Goal: Task Accomplishment & Management: Manage account settings

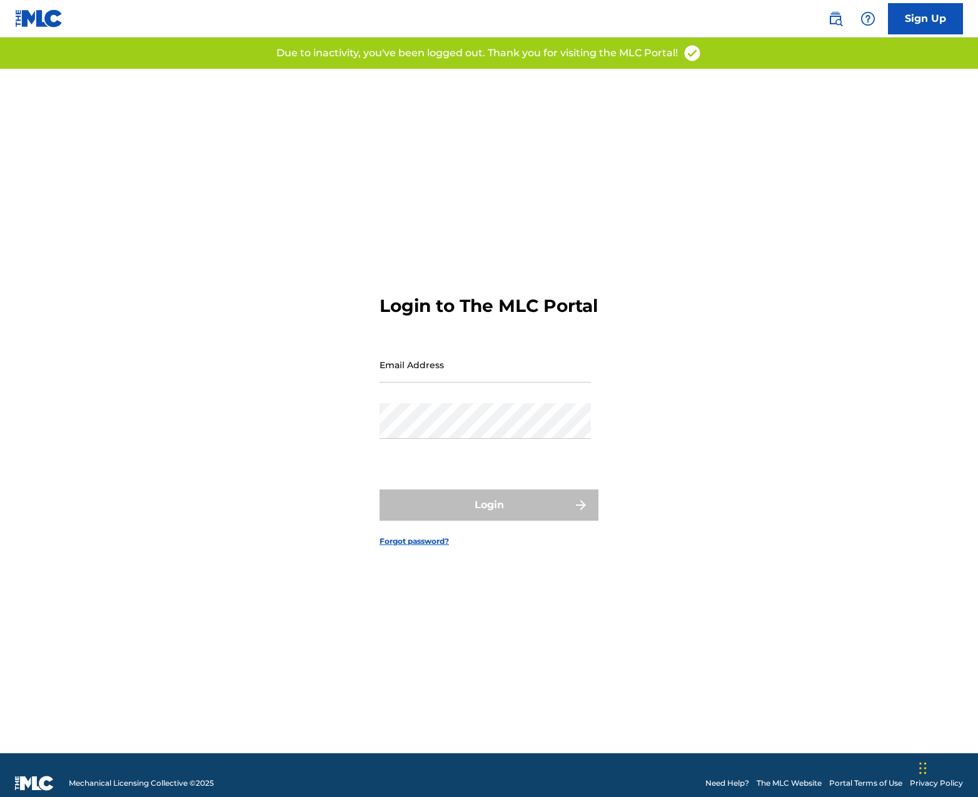
click at [469, 343] on form "Login to The MLC Portal Email Address Password Login Forgot password?" at bounding box center [488, 411] width 219 height 684
click at [454, 368] on input "Email Address" at bounding box center [484, 365] width 211 height 36
click at [474, 383] on input "[EMAIL_ADDRESS][DOMAIN_NAME]" at bounding box center [484, 365] width 211 height 36
click at [424, 383] on input "[EMAIL_ADDRESS][DOMAIN_NAME]" at bounding box center [484, 365] width 211 height 36
click at [423, 383] on input "[EMAIL_ADDRESS][DOMAIN_NAME]" at bounding box center [484, 365] width 211 height 36
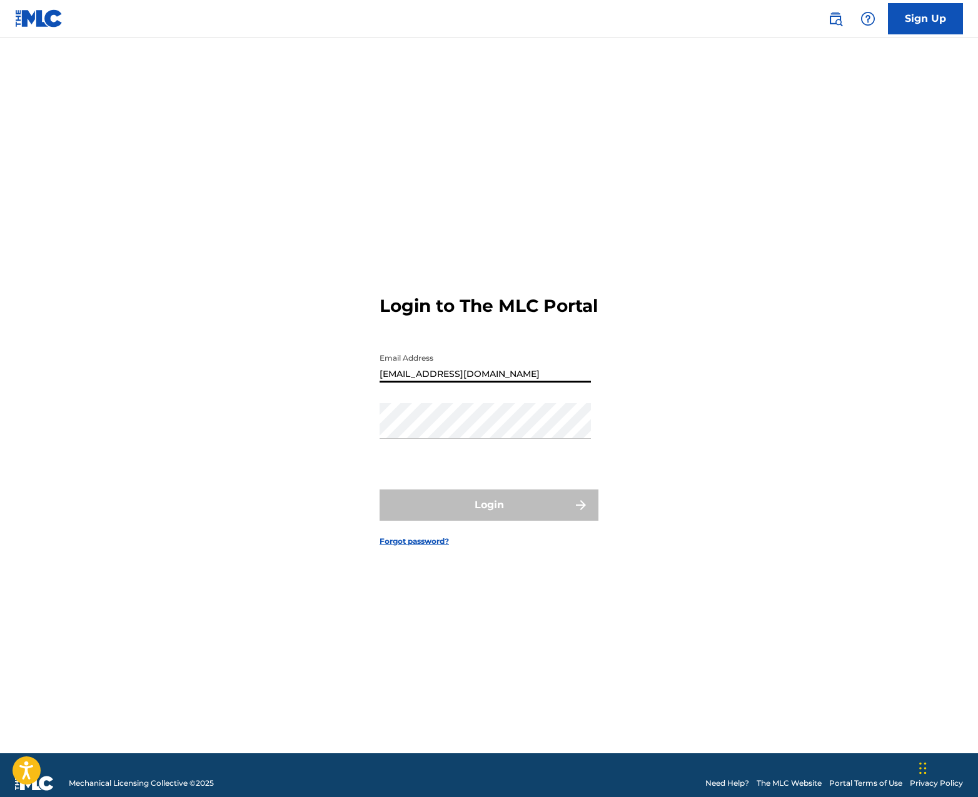
click at [423, 383] on input "[EMAIL_ADDRESS][DOMAIN_NAME]" at bounding box center [484, 365] width 211 height 36
type input "[PERSON_NAME][EMAIL_ADDRESS][DOMAIN_NAME]"
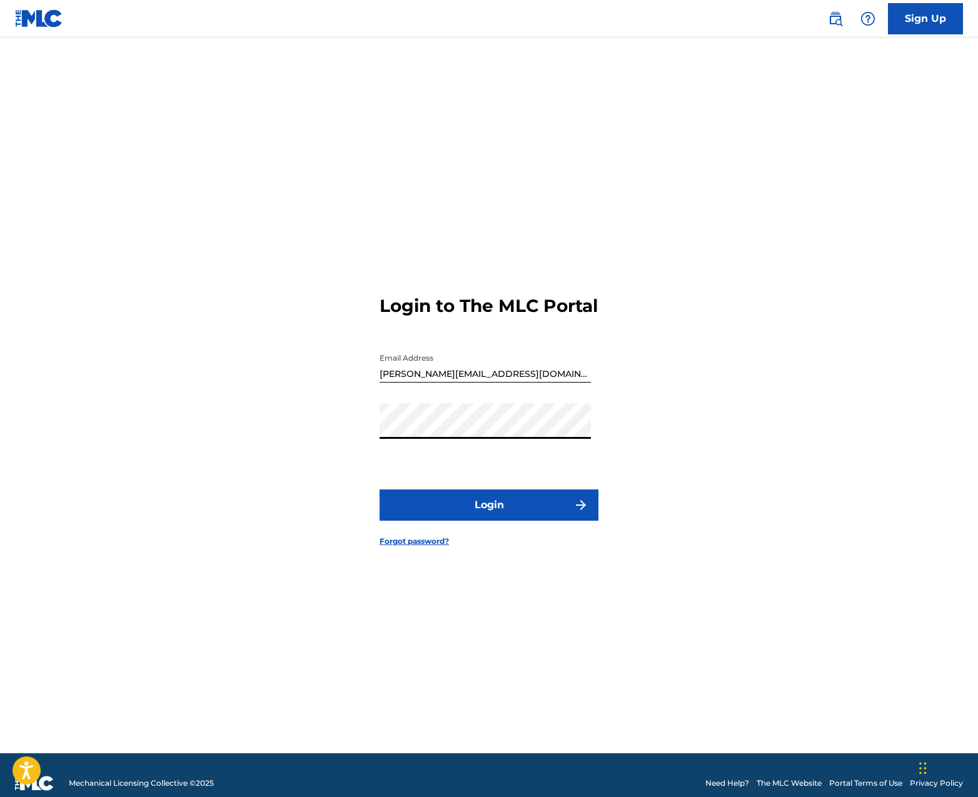
click at [481, 521] on button "Login" at bounding box center [488, 504] width 219 height 31
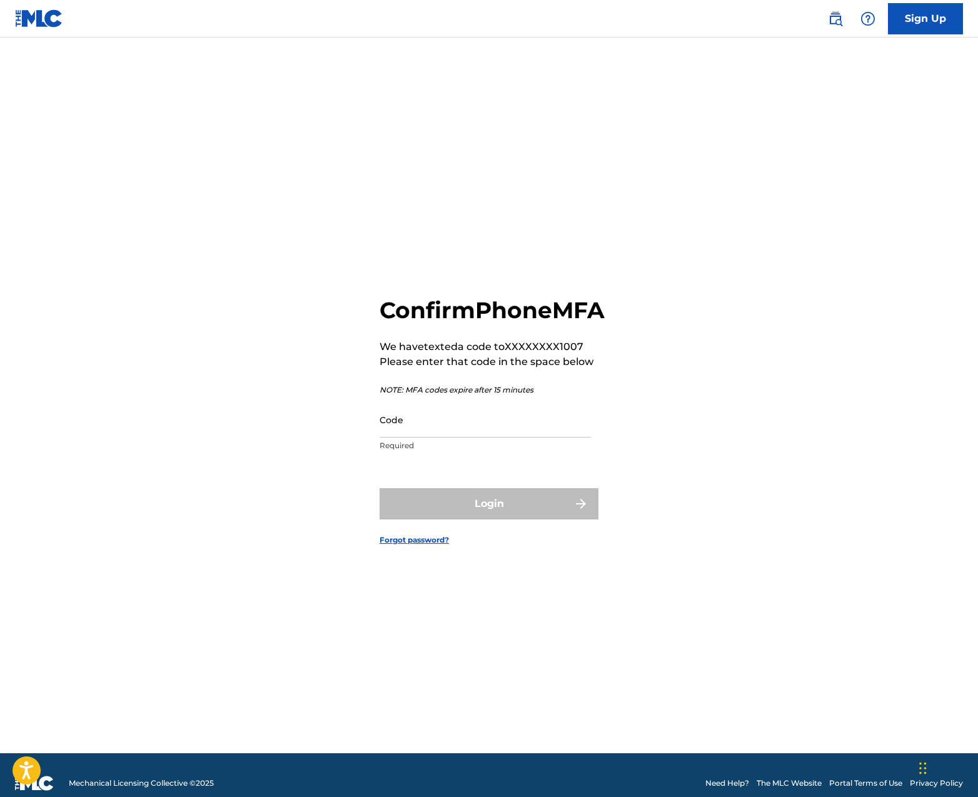
click at [656, 160] on div "Confirm Phone MFA We have texted a code to XXXXXXXX1007 Please enter that code …" at bounding box center [488, 411] width 875 height 684
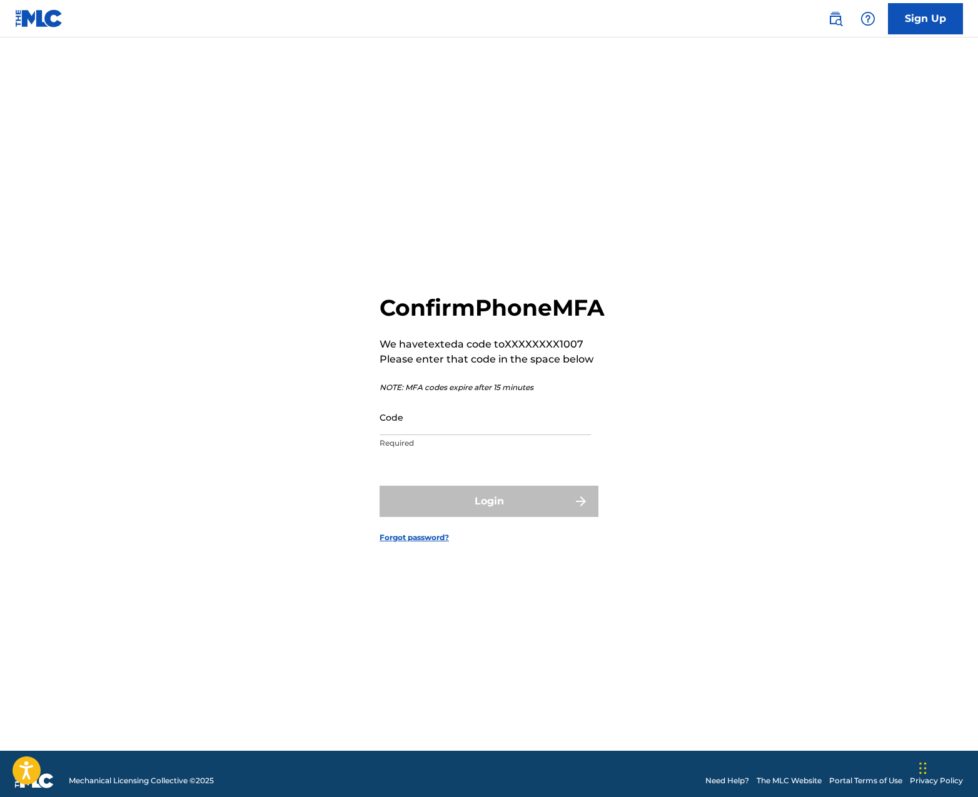
click at [538, 266] on form "Confirm Phone MFA We have texted a code to XXXXXXXX1007 Please enter that code …" at bounding box center [488, 408] width 219 height 684
click at [30, 17] on img at bounding box center [39, 18] width 48 height 18
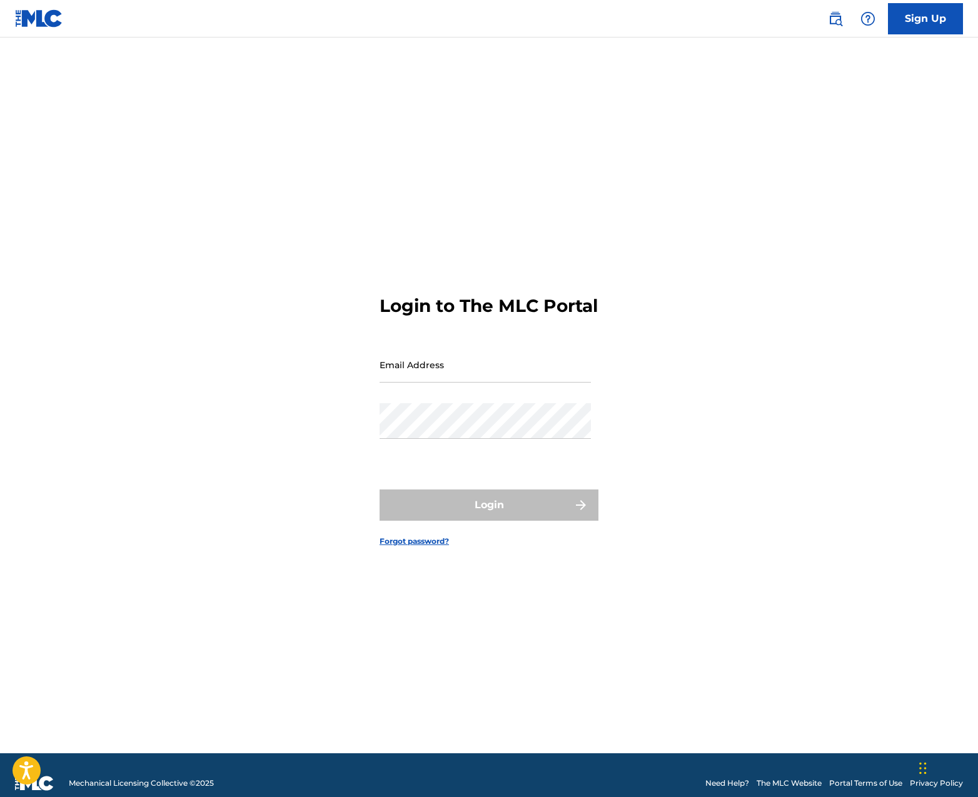
click at [30, 17] on img at bounding box center [39, 18] width 48 height 18
click at [521, 383] on input "Email Address" at bounding box center [484, 365] width 211 height 36
type input "[PERSON_NAME][EMAIL_ADDRESS][DOMAIN_NAME]"
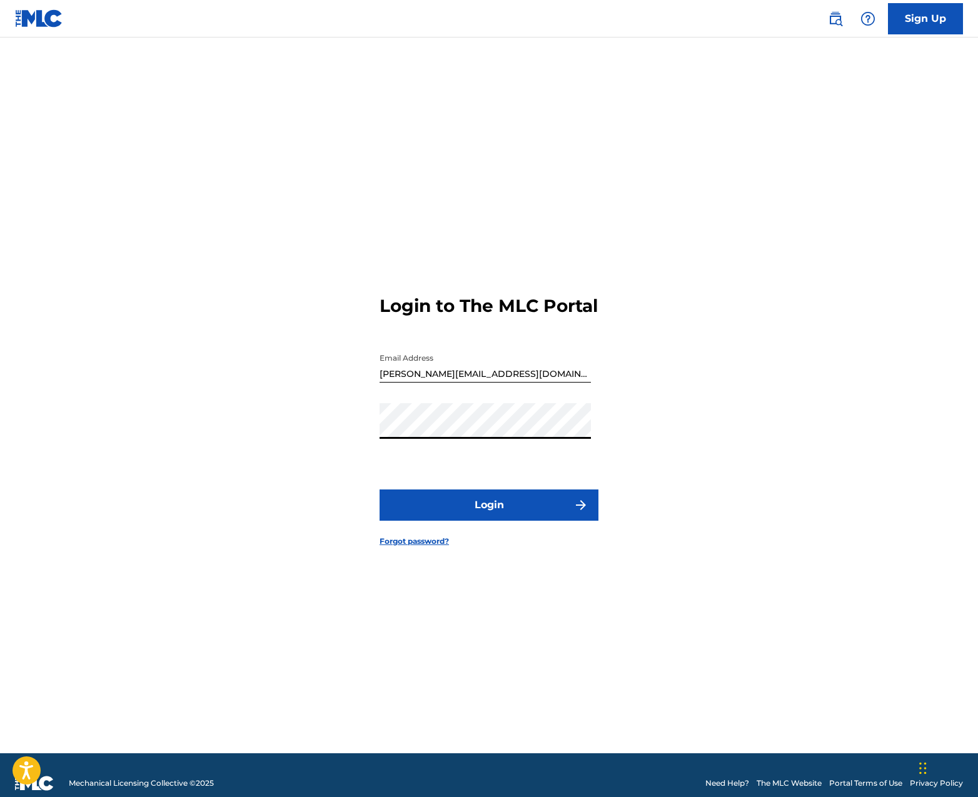
click at [509, 519] on button "Login" at bounding box center [488, 504] width 219 height 31
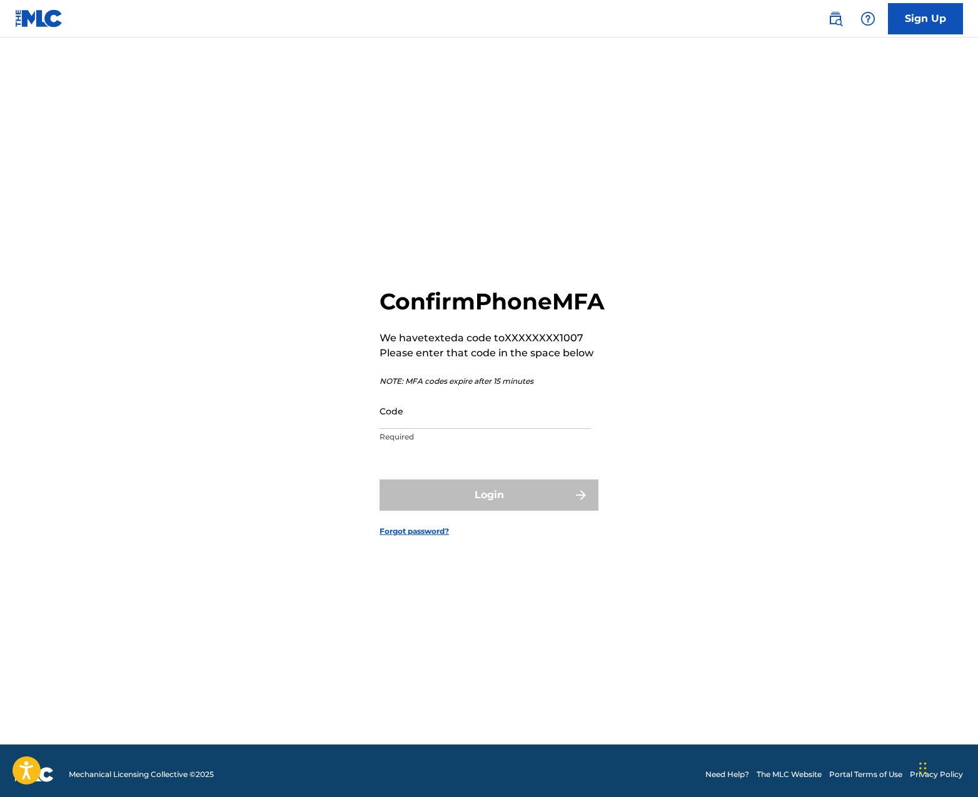
scroll to position [15, 0]
